Goal: Navigation & Orientation: Find specific page/section

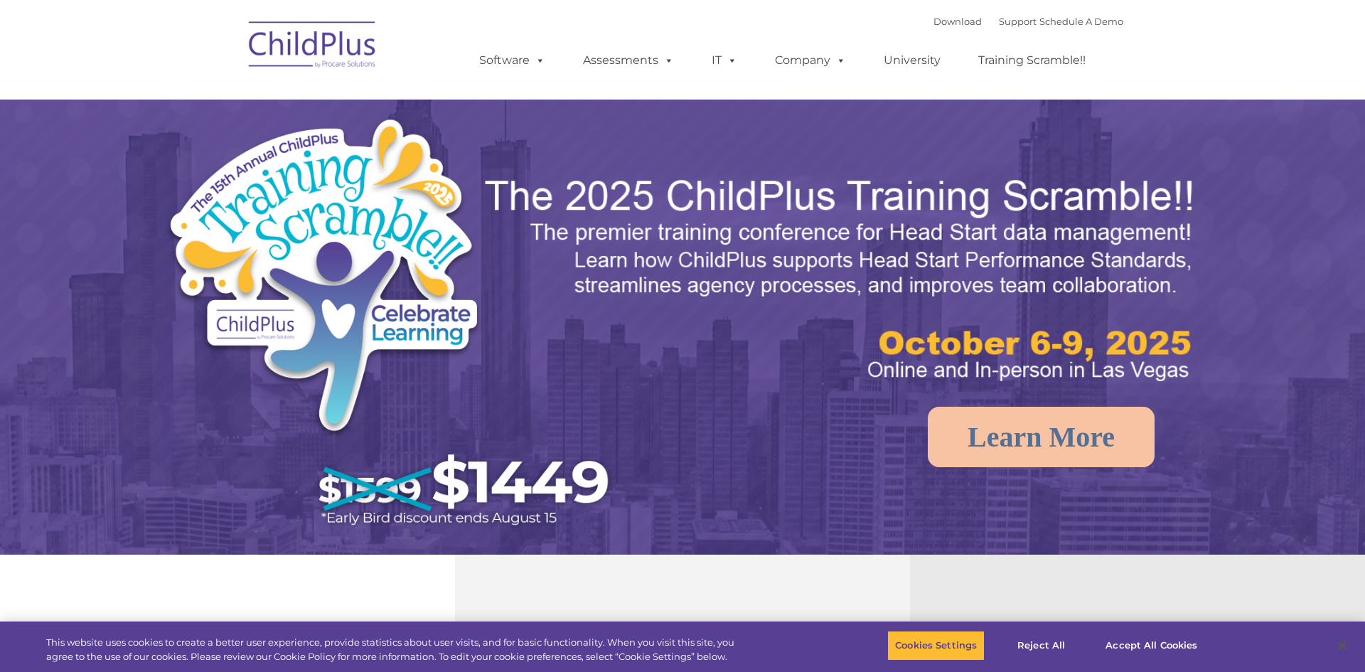
select select "MEDIUM"
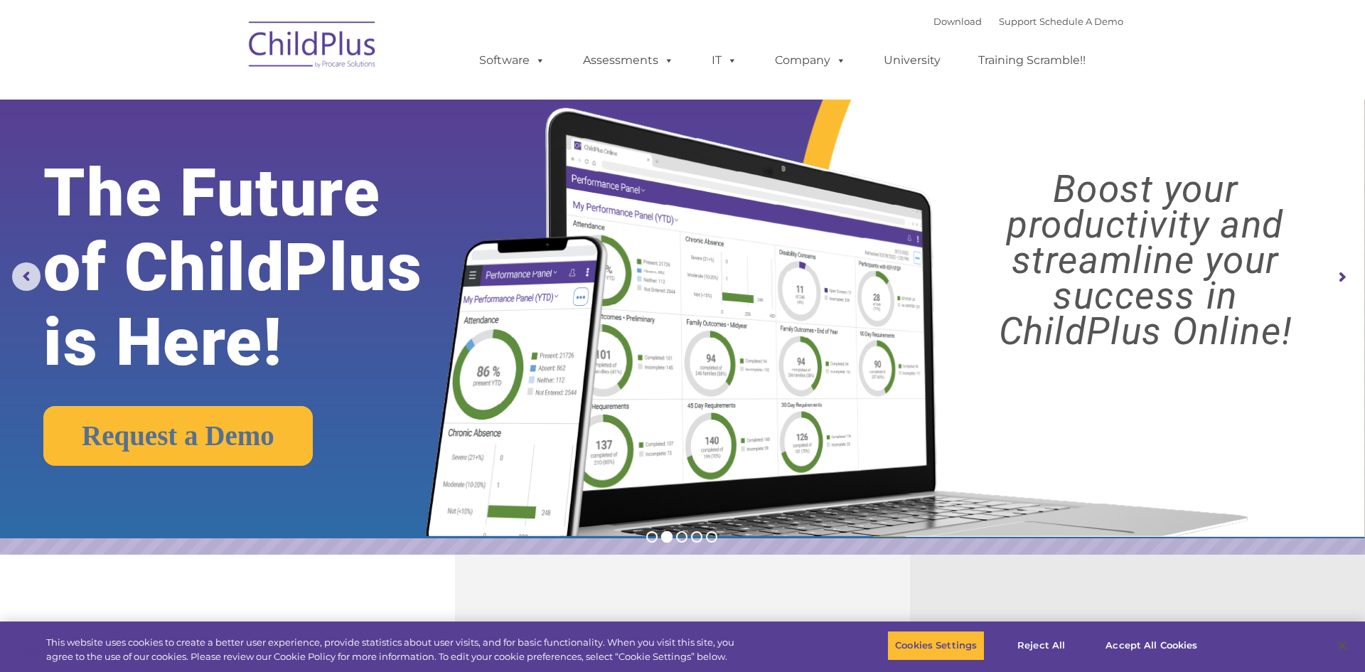
click at [1331, 272] on rs-arrow at bounding box center [1341, 277] width 28 height 28
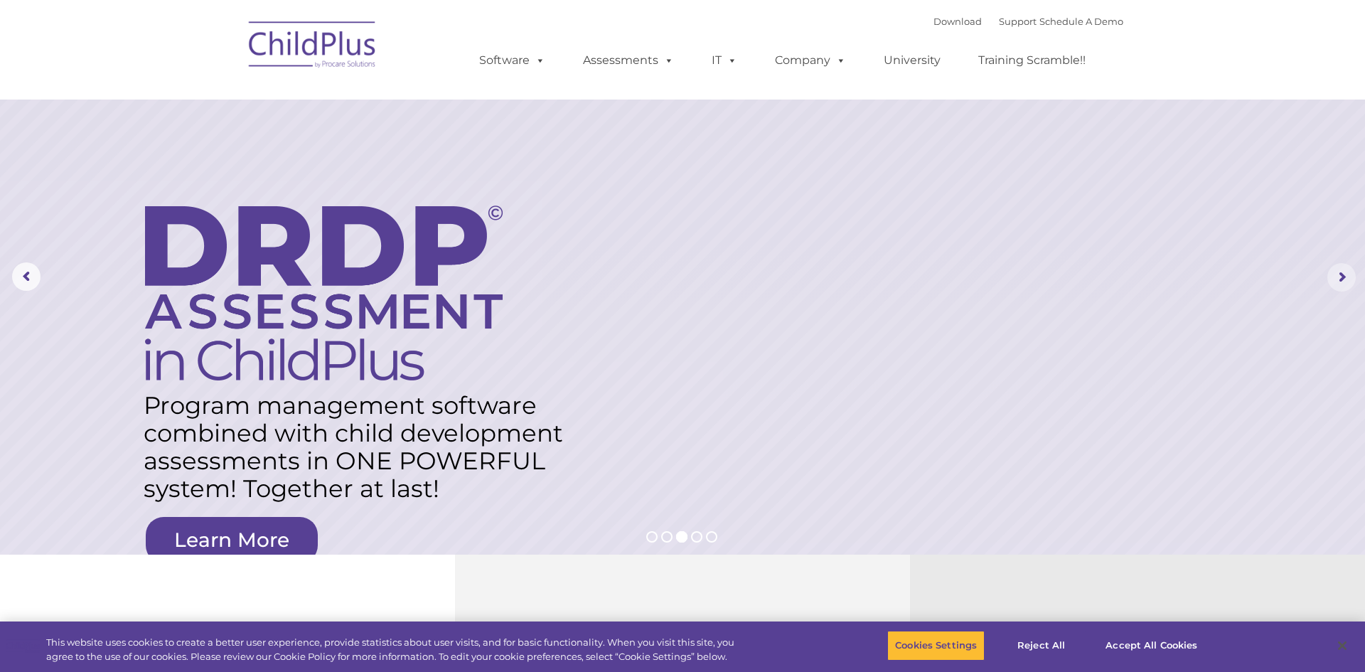
click at [1331, 272] on rs-arrow at bounding box center [1341, 277] width 28 height 28
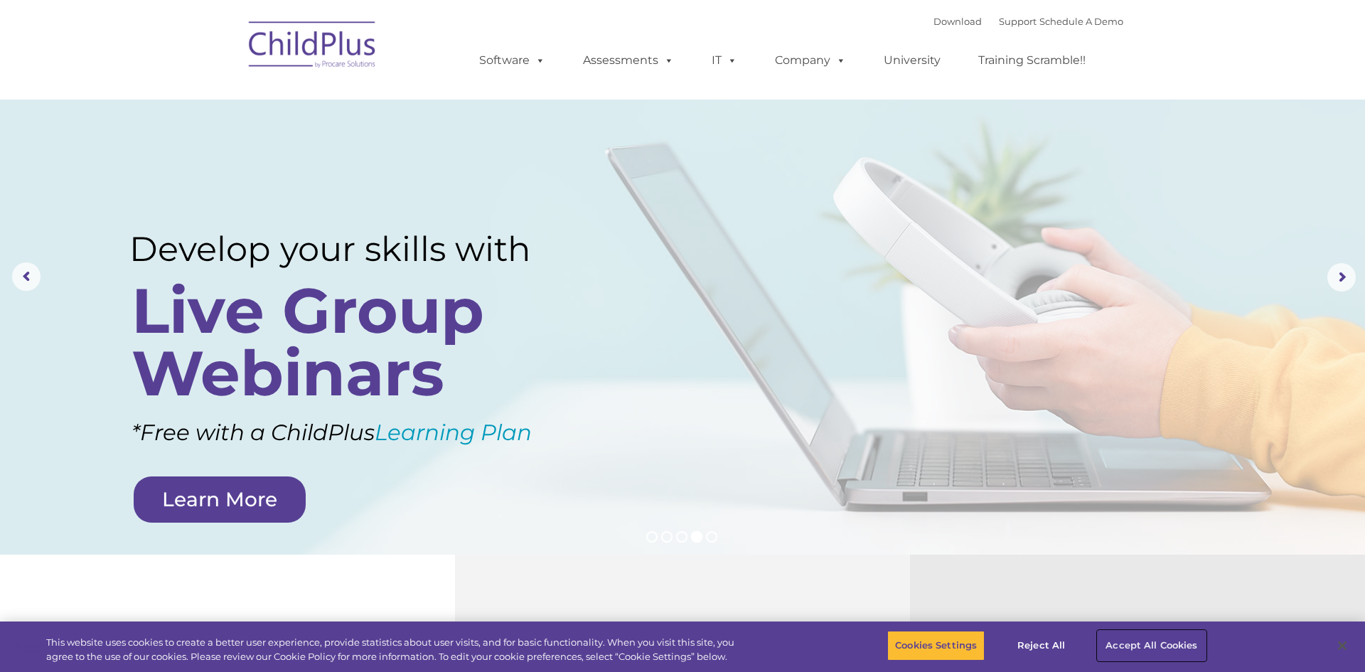
click at [1150, 643] on button "Accept All Cookies" at bounding box center [1150, 645] width 107 height 30
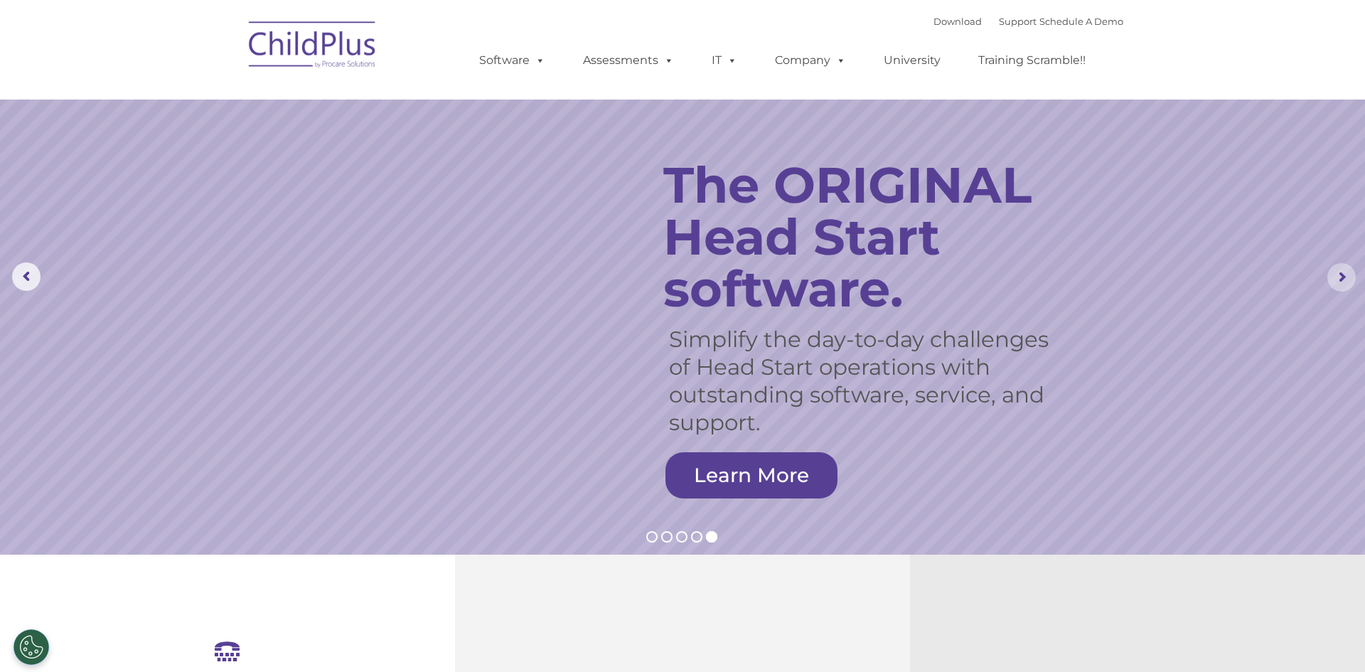
click at [1348, 272] on rs-arrow at bounding box center [1341, 277] width 28 height 28
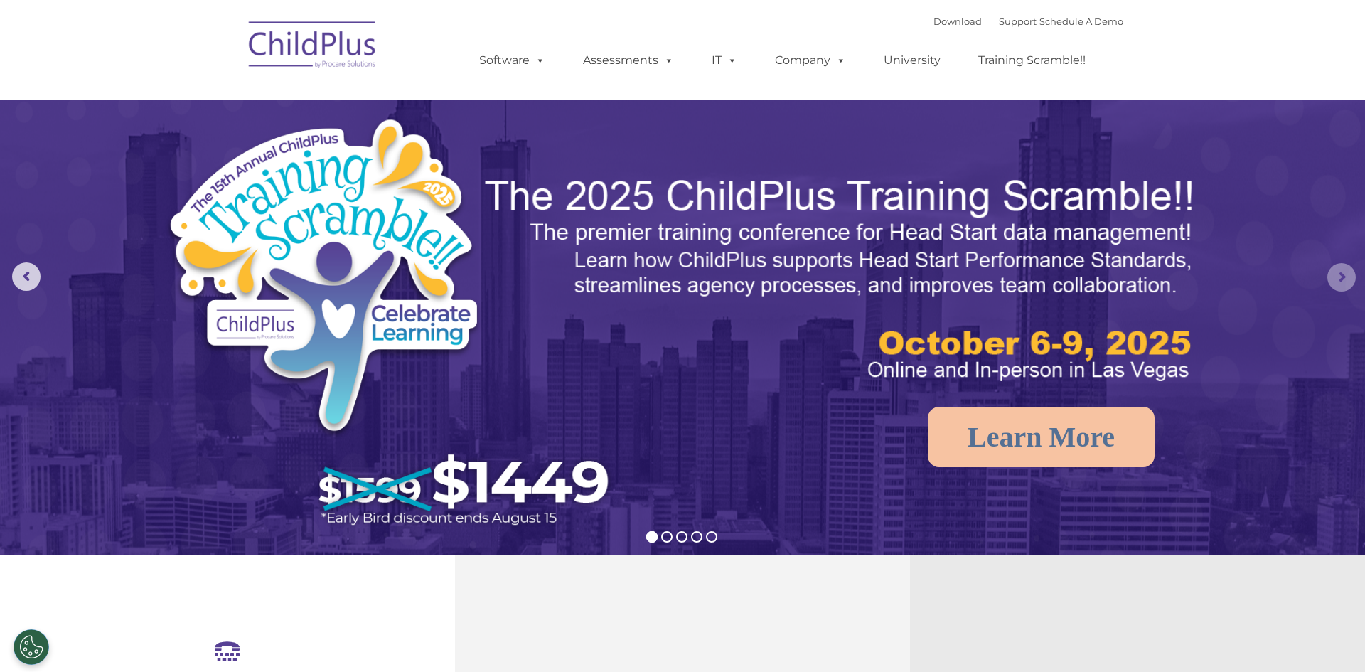
click at [1348, 272] on rs-arrow at bounding box center [1341, 277] width 28 height 28
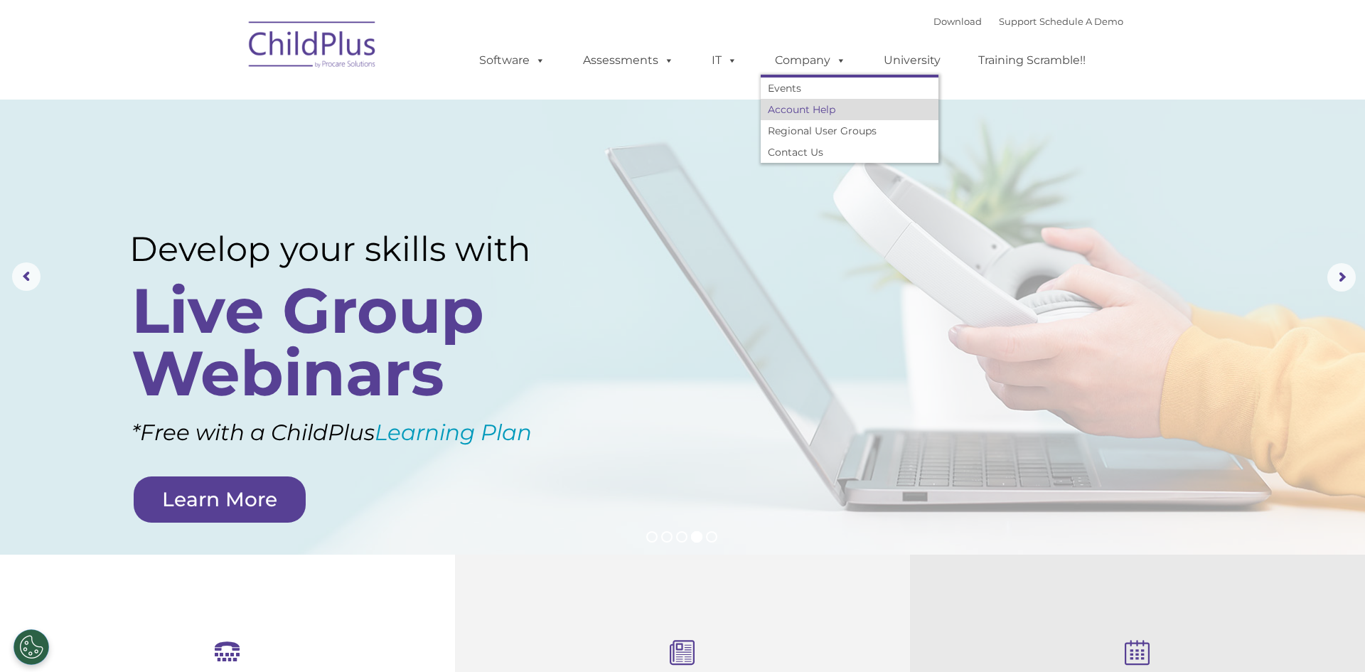
click at [811, 108] on link "Account Help" at bounding box center [849, 109] width 178 height 21
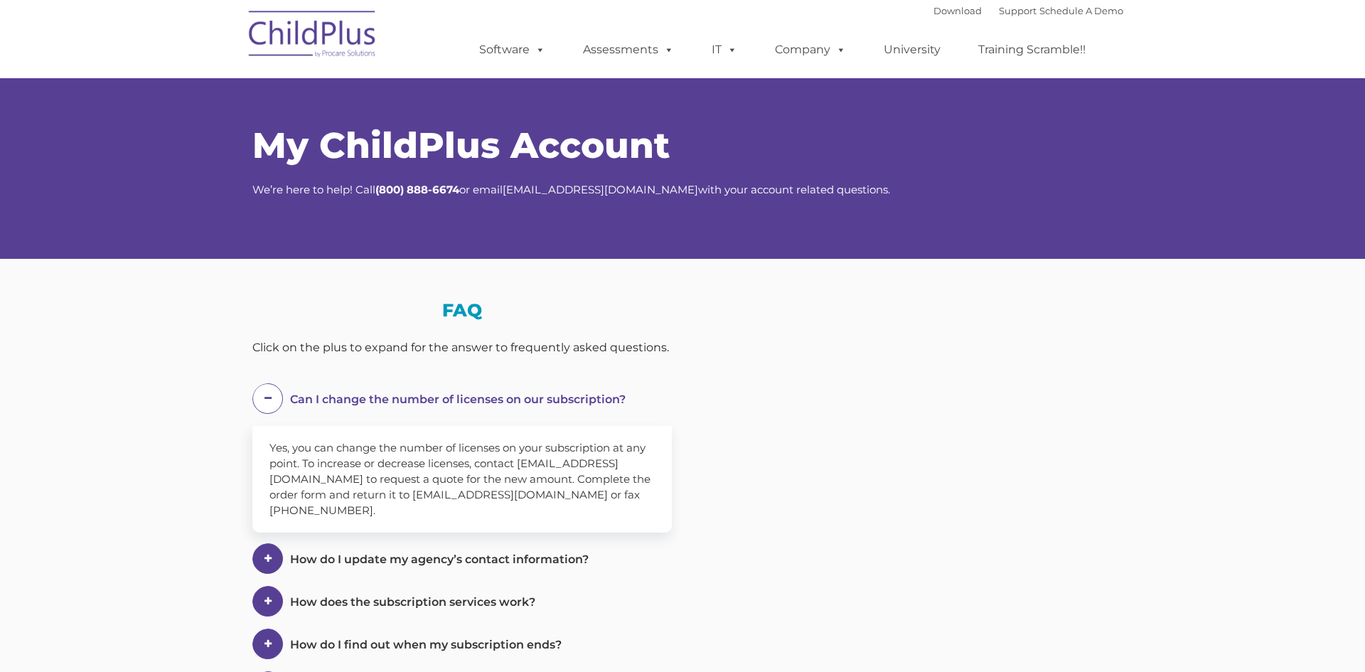
select select "MEDIUM"
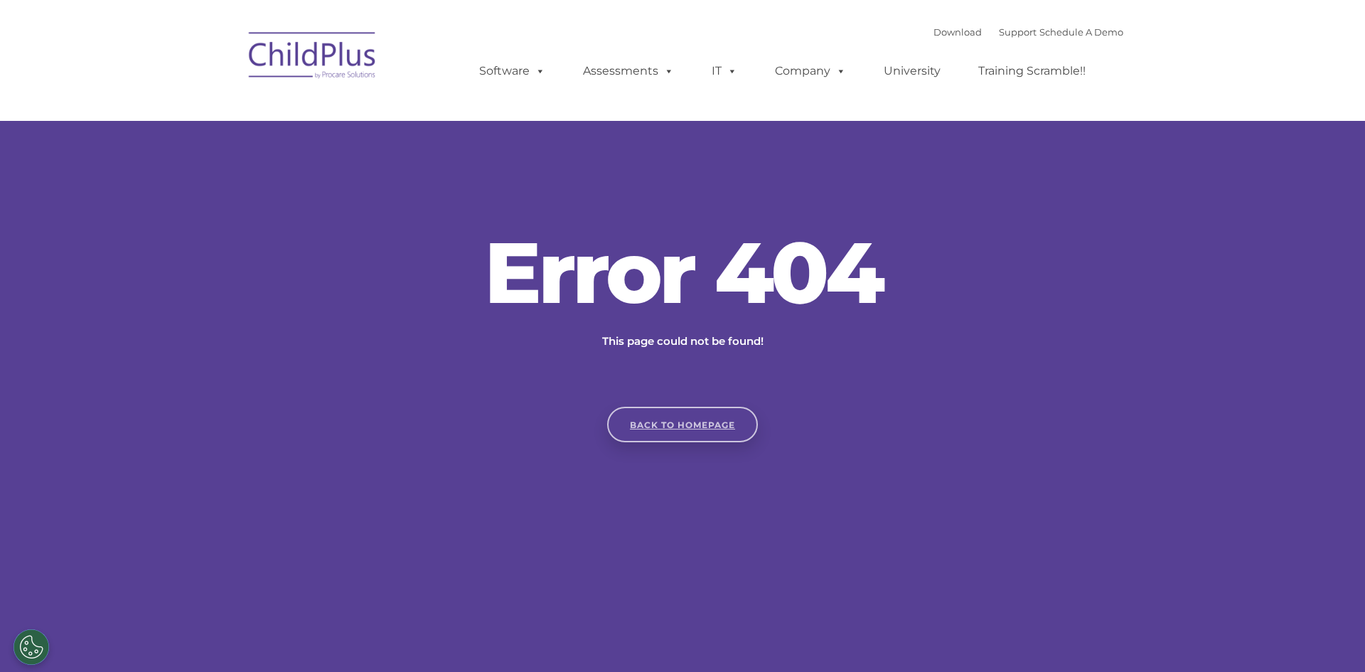
click at [715, 421] on link "Back to homepage" at bounding box center [682, 425] width 151 height 36
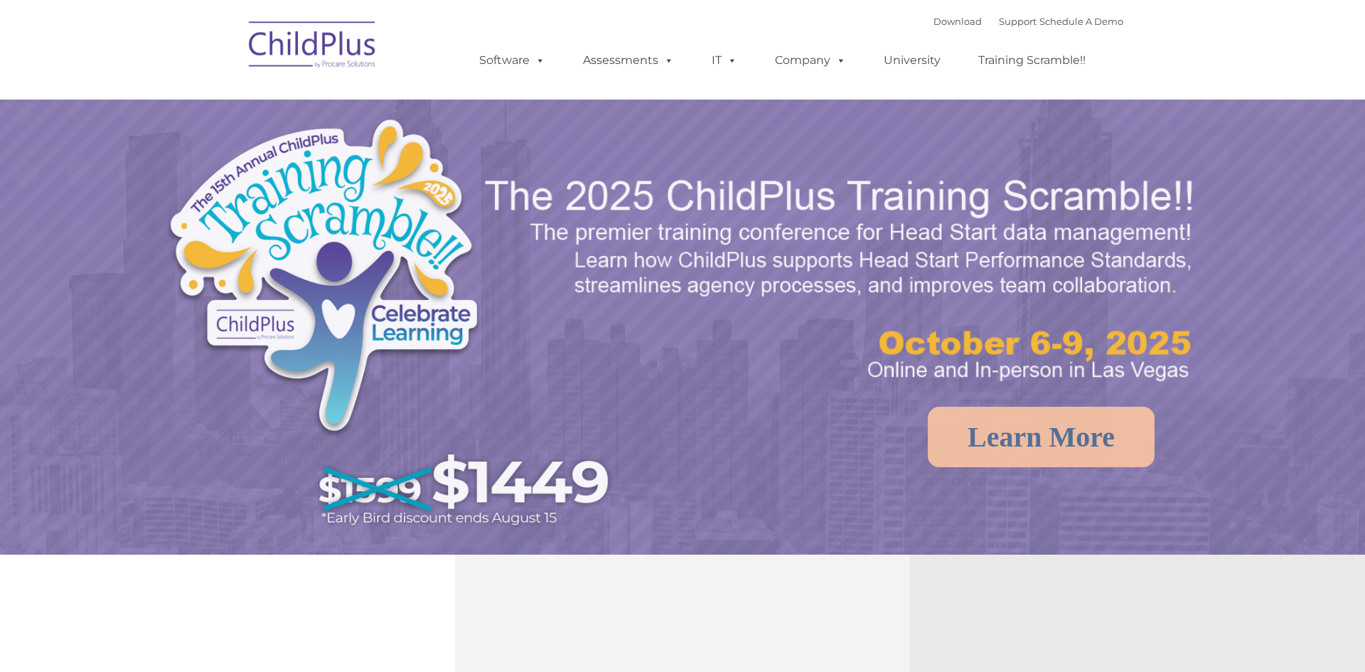
select select "MEDIUM"
